Goal: Task Accomplishment & Management: Use online tool/utility

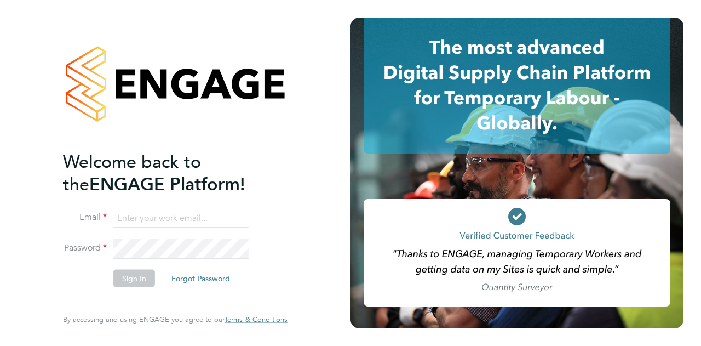
type input "Nick.wyatt@watesgroup.onmicrosoft.com"
click at [142, 276] on button "Sign In" at bounding box center [134, 278] width 42 height 18
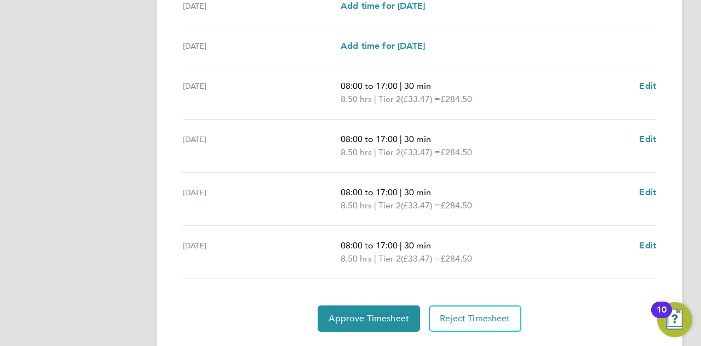
scroll to position [438, 0]
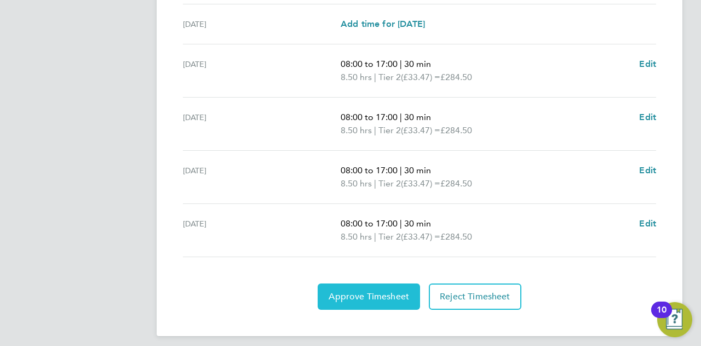
click at [367, 292] on span "Approve Timesheet" at bounding box center [369, 296] width 81 height 11
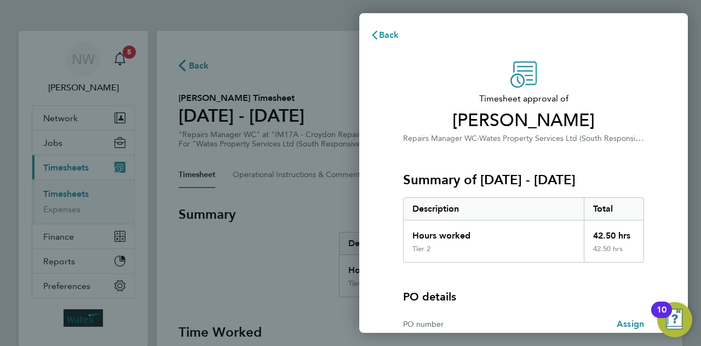
click at [660, 74] on div "Timesheet approval of [PERSON_NAME] Repairs Manager WC · Wates Property Service…" at bounding box center [523, 242] width 329 height 388
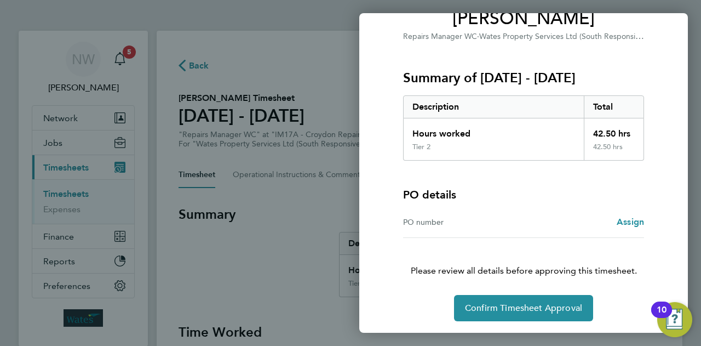
scroll to position [102, 0]
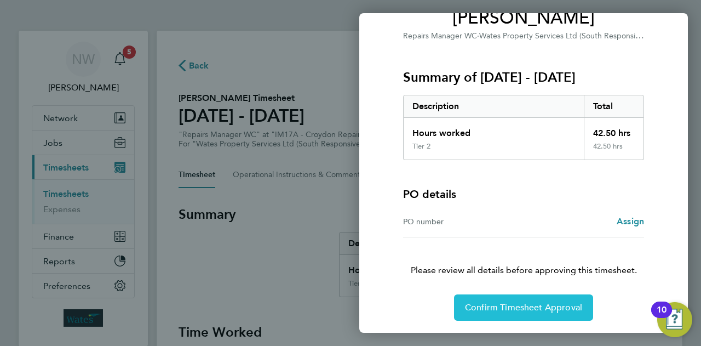
click at [489, 311] on span "Confirm Timesheet Approval" at bounding box center [523, 307] width 117 height 11
